Goal: Information Seeking & Learning: Check status

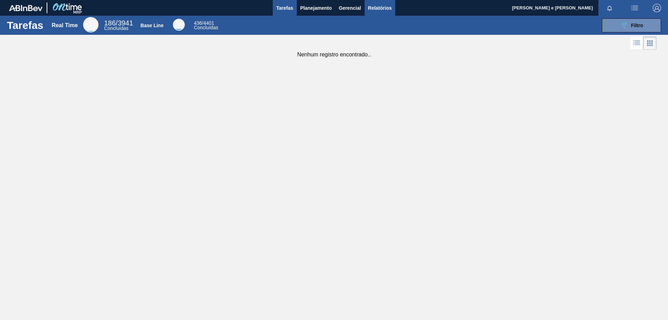
click at [377, 10] on span "Relatórios" at bounding box center [380, 8] width 24 height 8
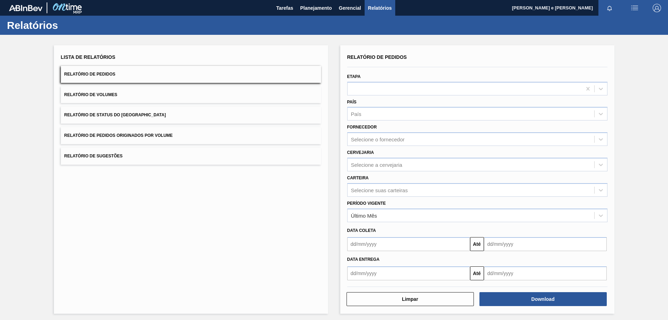
click at [173, 77] on button "Relatório de Pedidos" at bounding box center [191, 74] width 260 height 17
click at [365, 111] on div "País" at bounding box center [471, 114] width 247 height 10
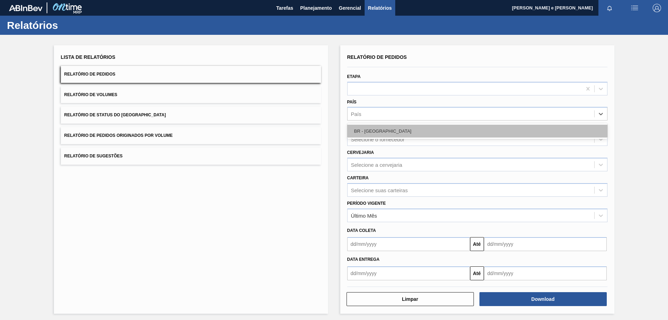
click at [368, 135] on div "BR - [GEOGRAPHIC_DATA]" at bounding box center [477, 131] width 260 height 13
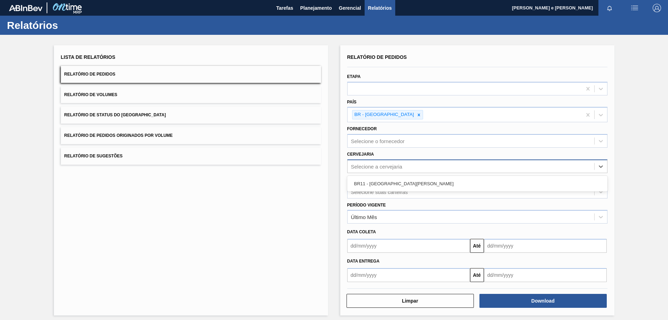
click at [378, 164] on div "Selecione a cervejaria" at bounding box center [377, 166] width 52 height 6
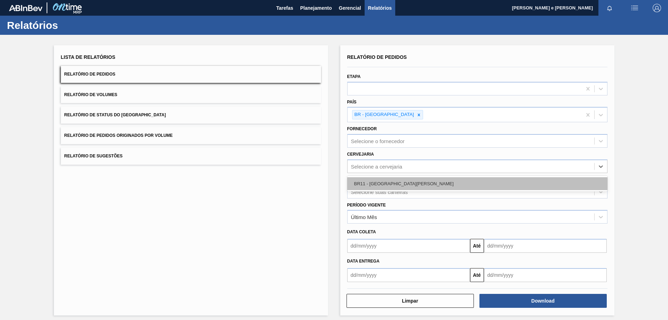
click at [366, 186] on div "BR11 - [GEOGRAPHIC_DATA][PERSON_NAME]" at bounding box center [477, 183] width 260 height 13
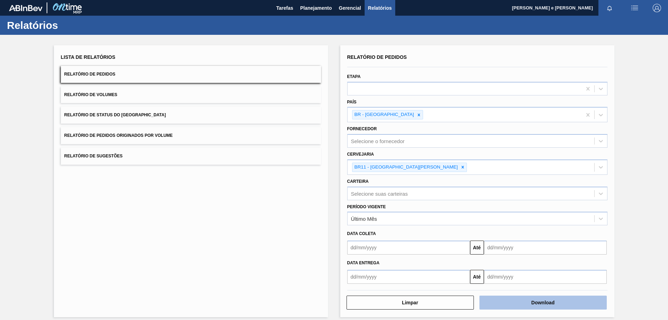
click at [551, 309] on button "Download" at bounding box center [543, 303] width 127 height 14
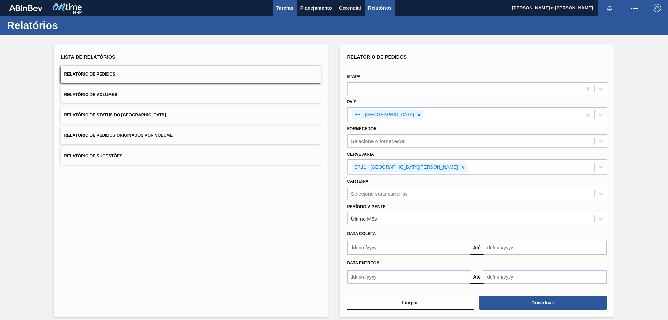
click at [293, 8] on span "Tarefas" at bounding box center [284, 8] width 17 height 8
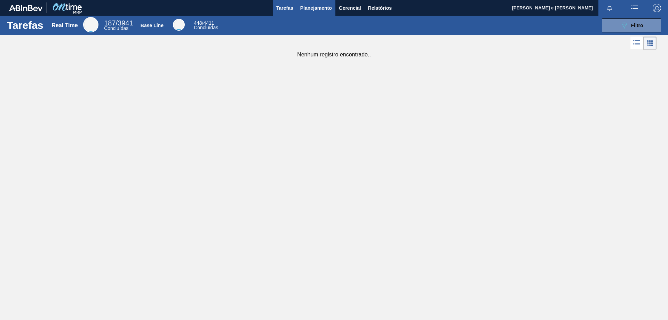
click at [315, 8] on span "Planejamento" at bounding box center [316, 8] width 32 height 8
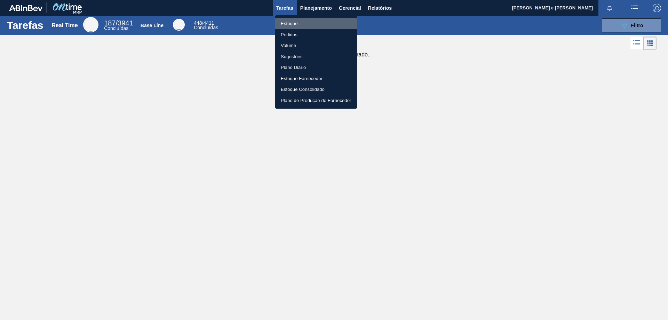
click at [289, 21] on li "Estoque" at bounding box center [316, 23] width 82 height 11
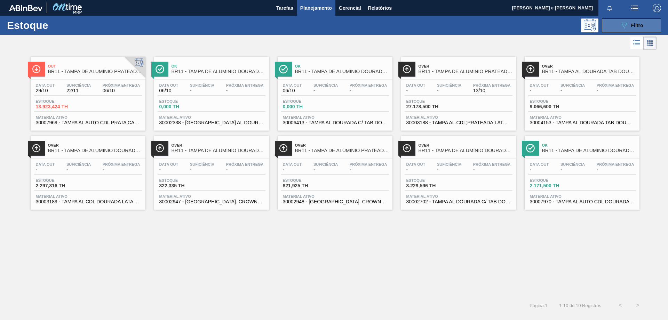
click at [617, 21] on button "089F7B8B-B2A5-4AFE-B5C0-19BA573D28AC Filtro" at bounding box center [631, 25] width 59 height 14
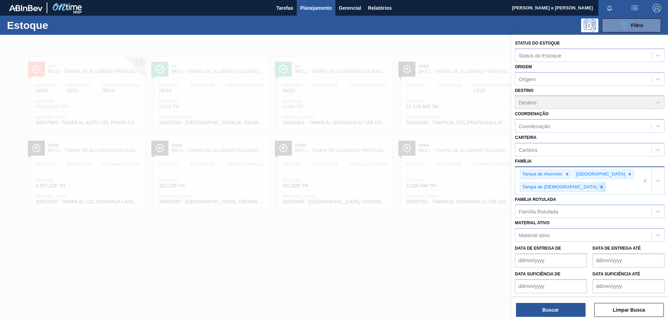
click at [601, 188] on icon at bounding box center [602, 187] width 2 height 2
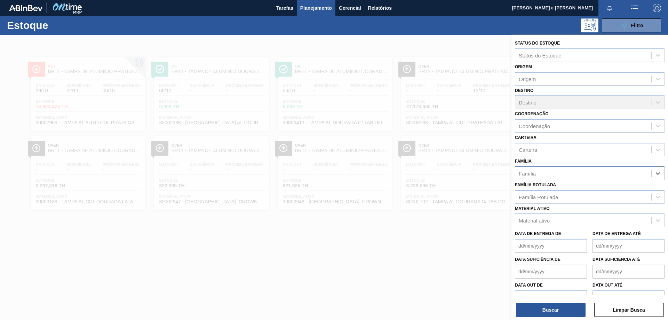
click at [573, 173] on div "Família" at bounding box center [584, 173] width 136 height 10
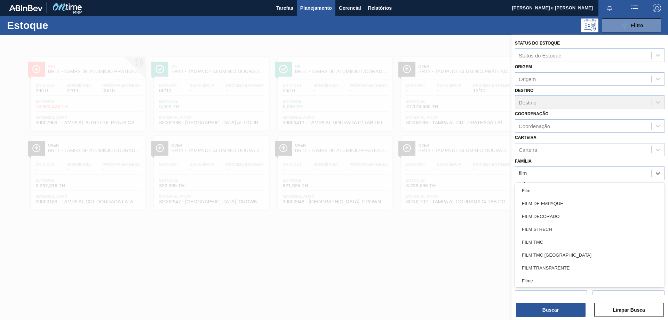
type input "filme"
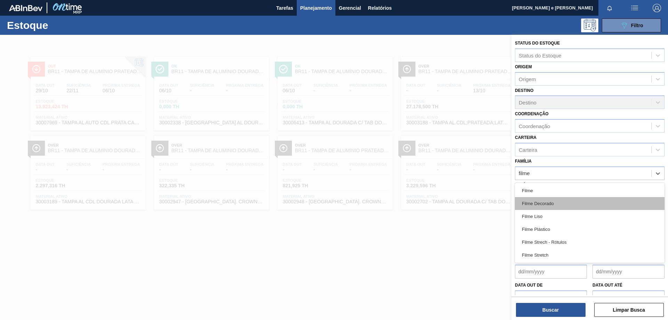
click at [547, 208] on div "Filme Decorado" at bounding box center [590, 203] width 150 height 13
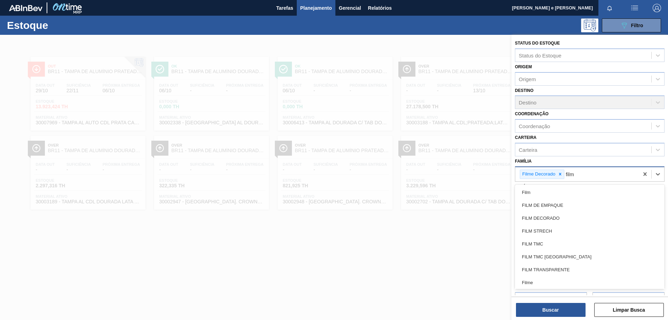
type input "filme"
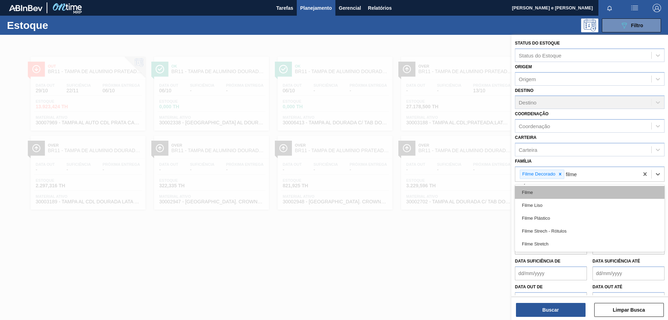
click at [537, 193] on div "Filme" at bounding box center [590, 192] width 150 height 13
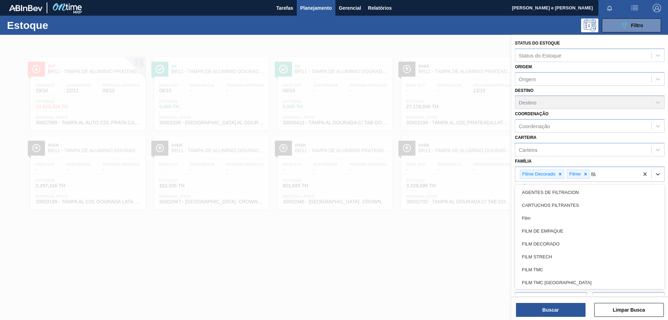
type input "filme"
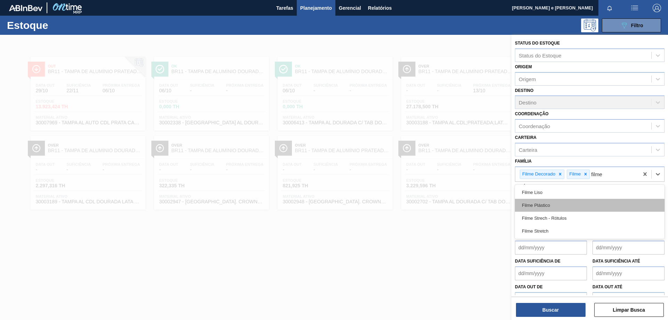
click at [548, 202] on div "Filme Plástico" at bounding box center [590, 205] width 150 height 13
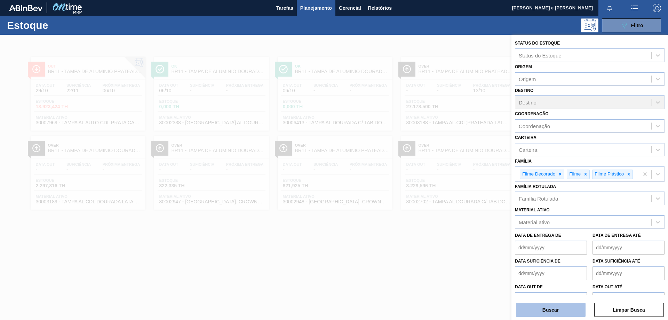
click at [551, 312] on button "Buscar" at bounding box center [551, 310] width 70 height 14
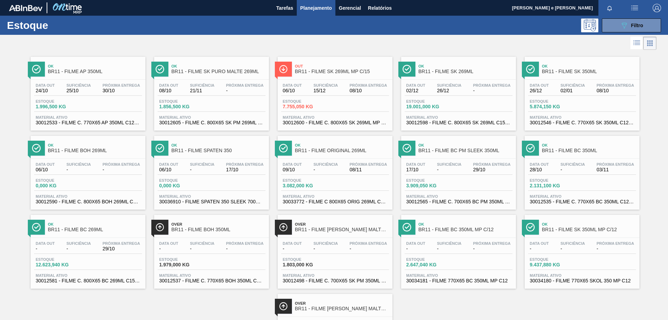
click at [336, 33] on div "Estoque 089F7B8B-B2A5-4AFE-B5C0-19BA573D28AC Filtro" at bounding box center [334, 25] width 668 height 19
click at [178, 72] on span "BR11 - FILME SK PURO MALTE 269ML" at bounding box center [219, 71] width 94 height 5
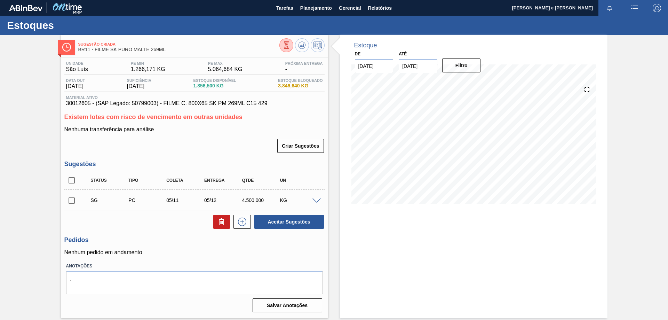
click at [164, 220] on div "Aceitar Sugestões" at bounding box center [194, 221] width 260 height 15
click at [426, 235] on div "Estoque De [DATE] Até [DATE] Filtro" at bounding box center [474, 176] width 267 height 283
click at [233, 124] on div "Existem lotes com risco de vencimento em outras unidades Nenhuma transferência …" at bounding box center [194, 134] width 260 height 40
click at [197, 144] on div "Criar Sugestões" at bounding box center [194, 145] width 260 height 15
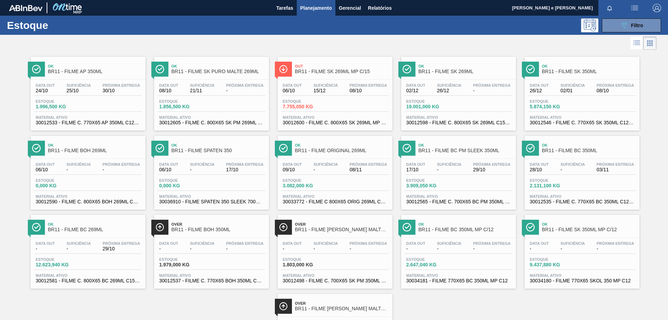
click at [308, 80] on div "Data out 06/10 Suficiência 15/12 Próxima Entrega 08/10 Estoque 7.755,050 KG Mat…" at bounding box center [335, 103] width 115 height 47
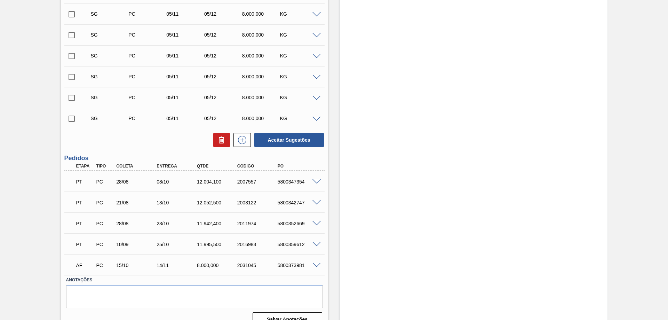
scroll to position [256, 0]
